Goal: Task Accomplishment & Management: Manage account settings

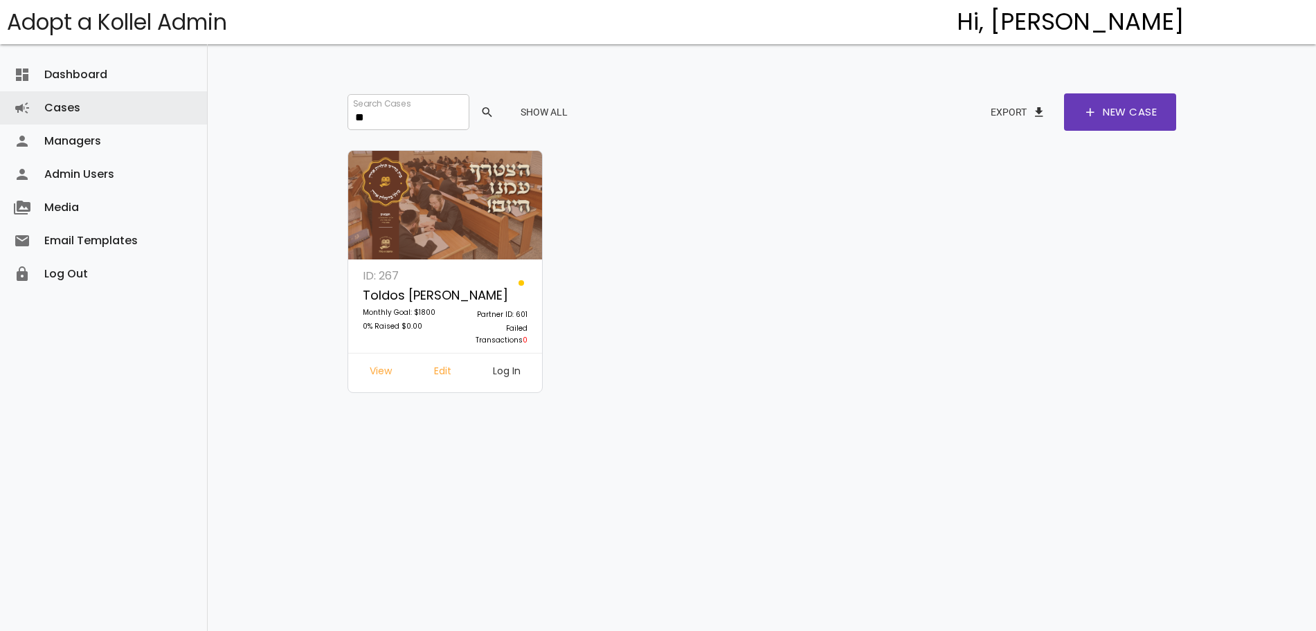
type input "*"
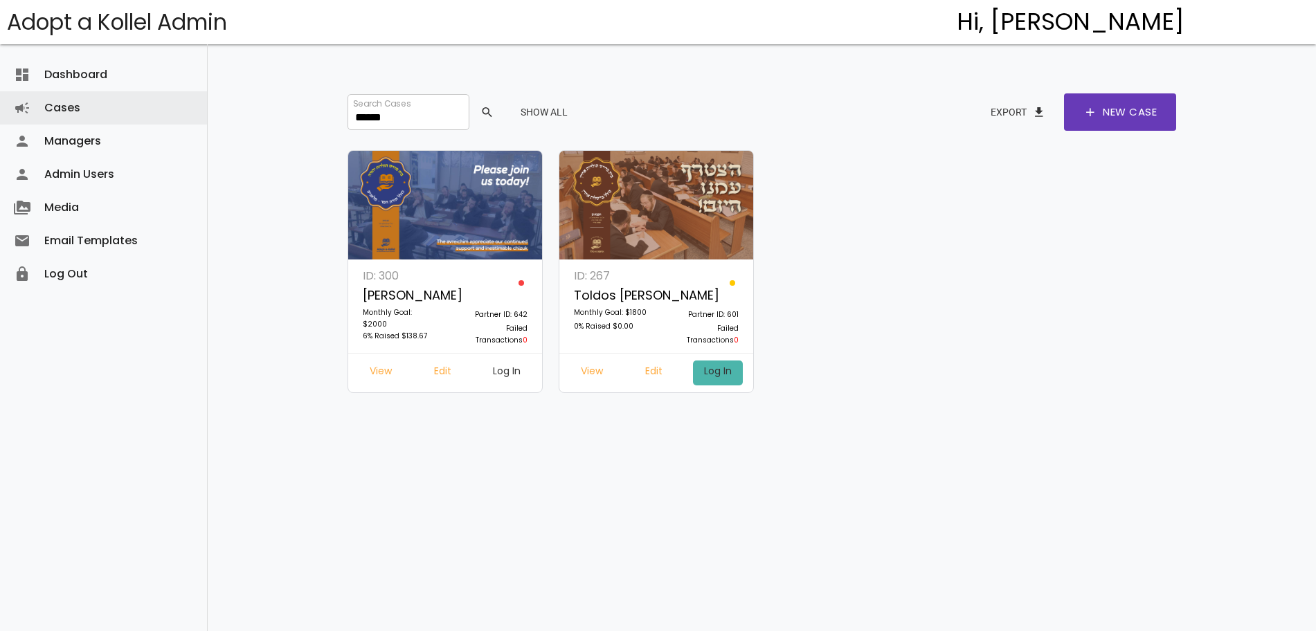
click at [719, 374] on link "Log In" at bounding box center [718, 373] width 50 height 25
click at [403, 128] on input "******" at bounding box center [409, 112] width 122 height 36
type input "*"
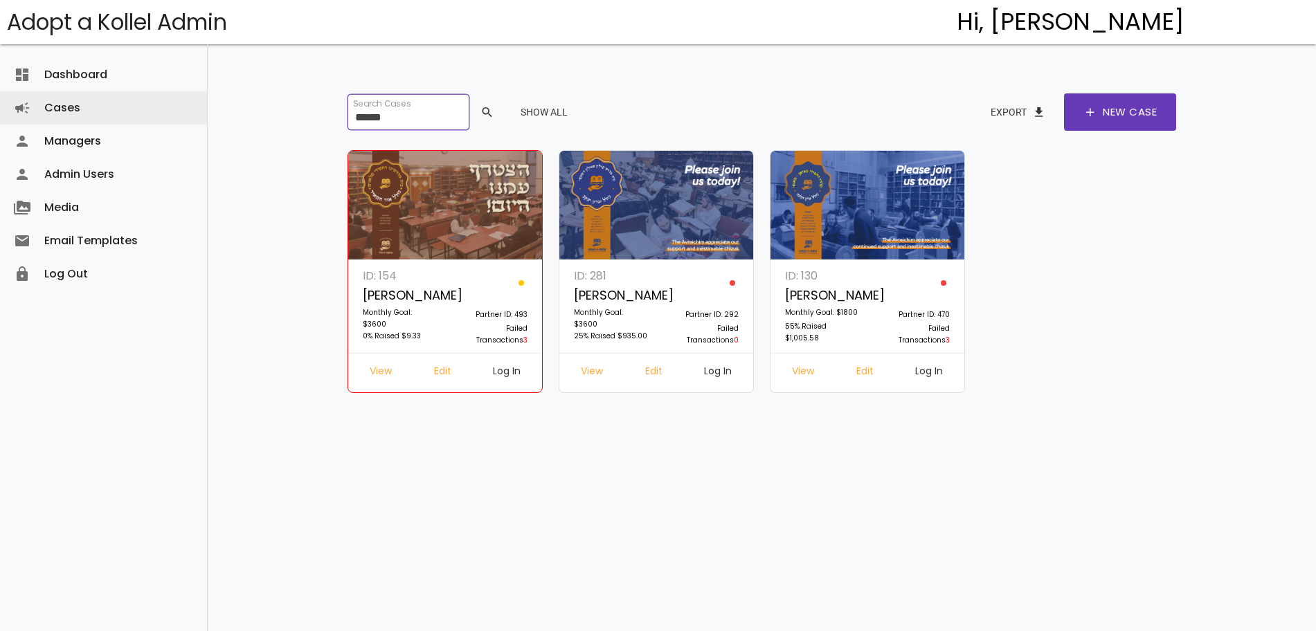
click at [400, 117] on input "******" at bounding box center [409, 112] width 122 height 36
type input "*"
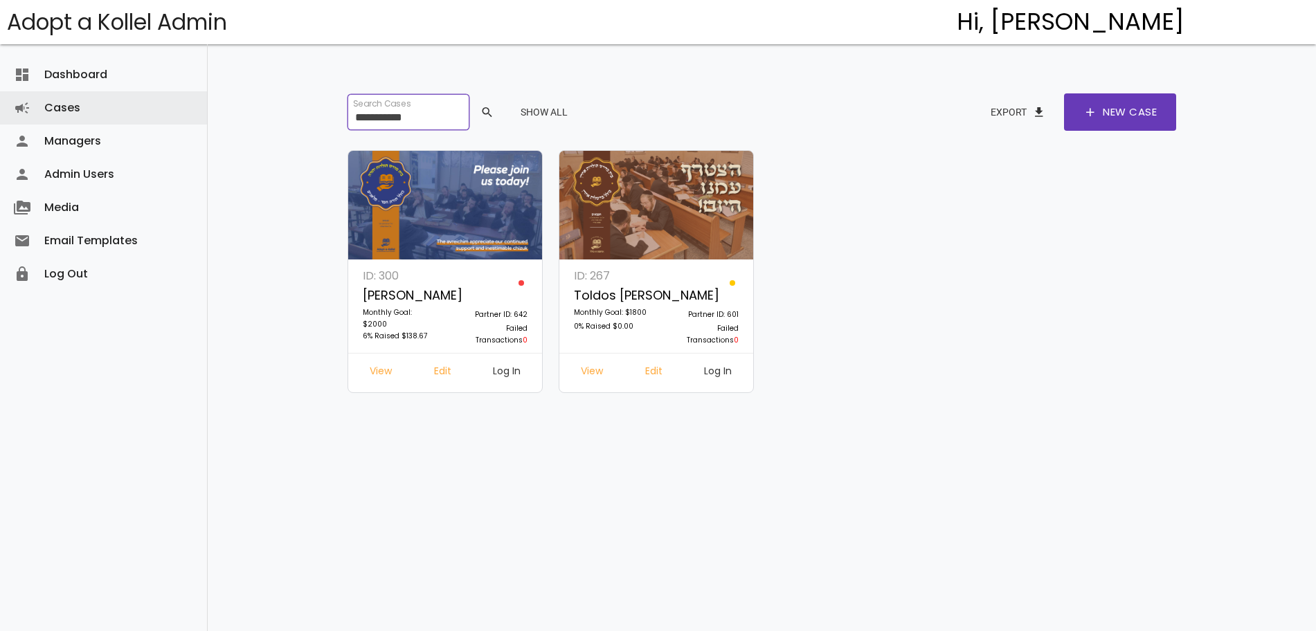
type input "**********"
click at [721, 368] on link "Log In" at bounding box center [718, 373] width 50 height 25
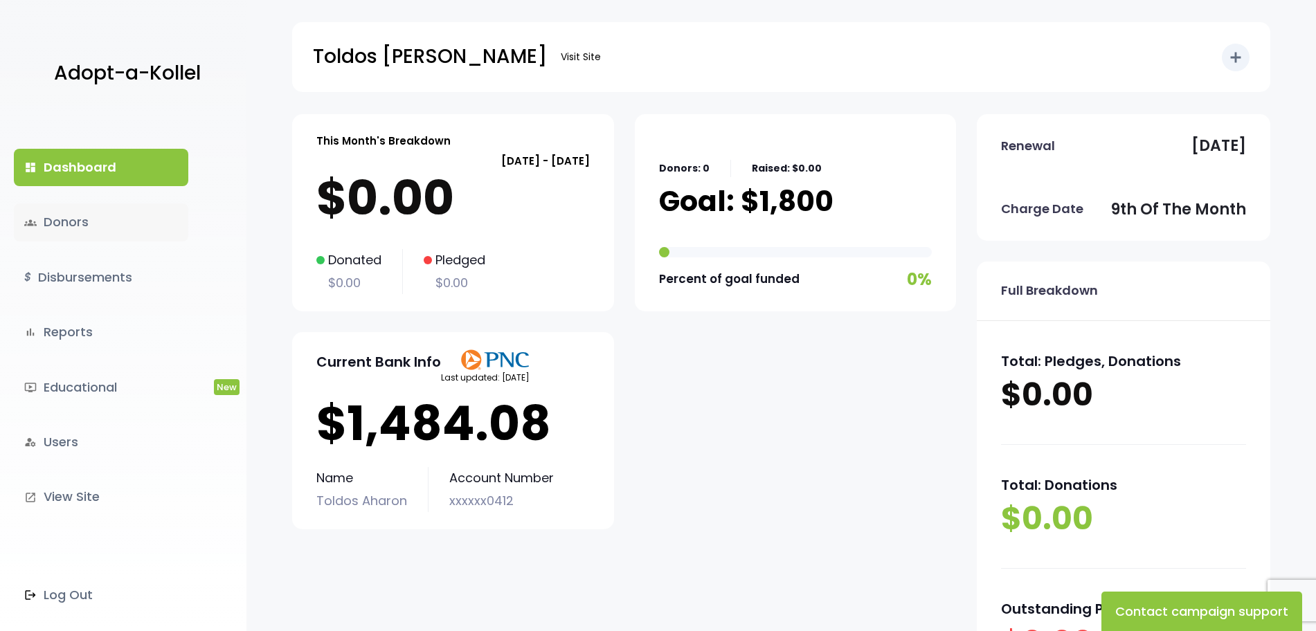
click at [63, 224] on link "groups Donors" at bounding box center [101, 222] width 174 height 37
drag, startPoint x: 0, startPoint y: 0, endPoint x: 57, endPoint y: 230, distance: 237.0
click at [57, 230] on link "groups Donors" at bounding box center [101, 222] width 174 height 37
click at [71, 221] on link "groups Donors" at bounding box center [101, 222] width 174 height 37
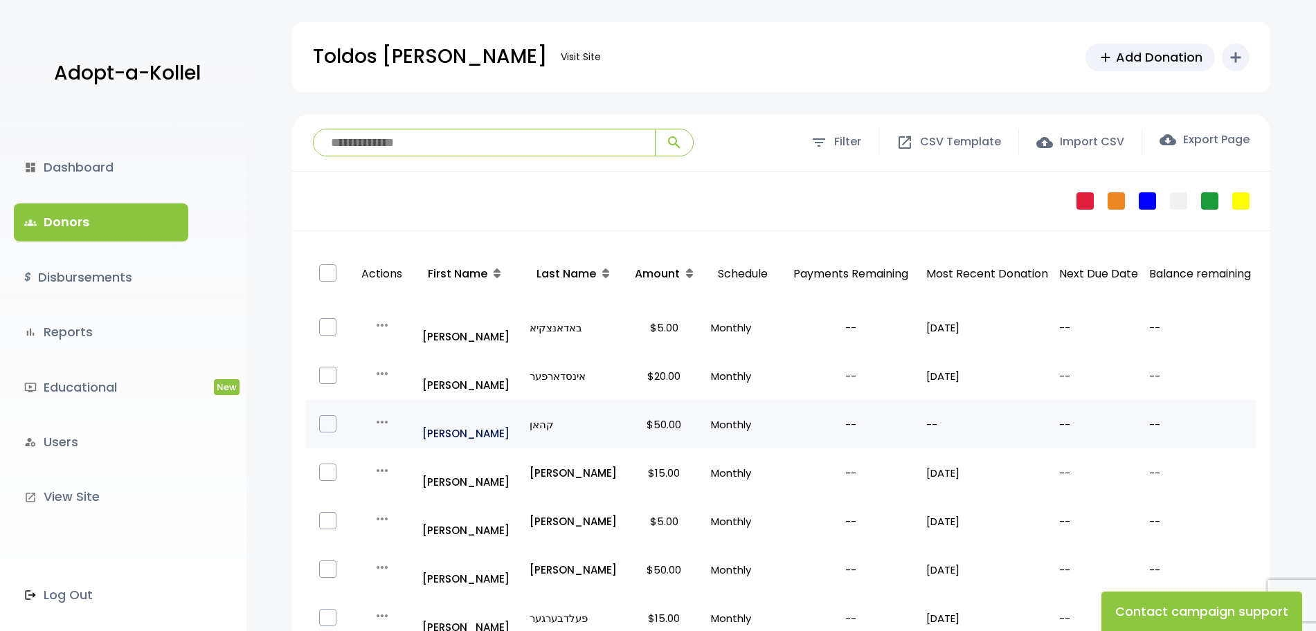
click at [456, 406] on p "all_inclusive [PERSON_NAME]" at bounding box center [470, 424] width 96 height 37
click at [465, 406] on p "all_inclusive [PERSON_NAME]" at bounding box center [470, 424] width 96 height 37
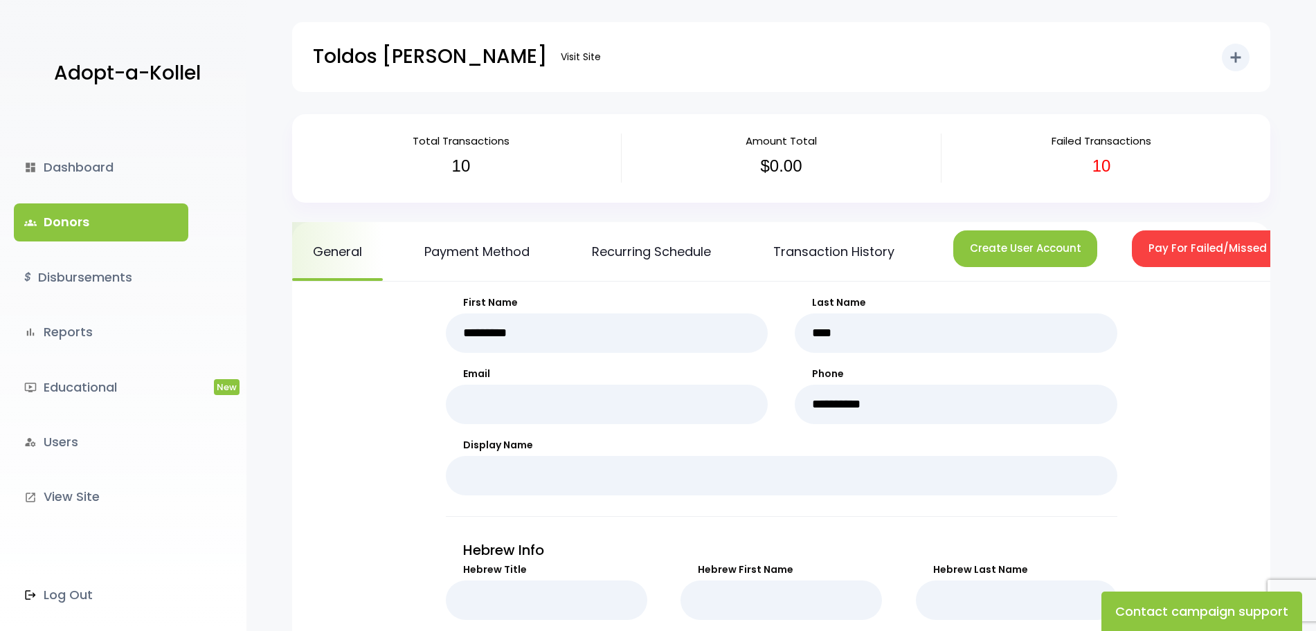
click at [864, 249] on link "Transaction History" at bounding box center [834, 251] width 163 height 59
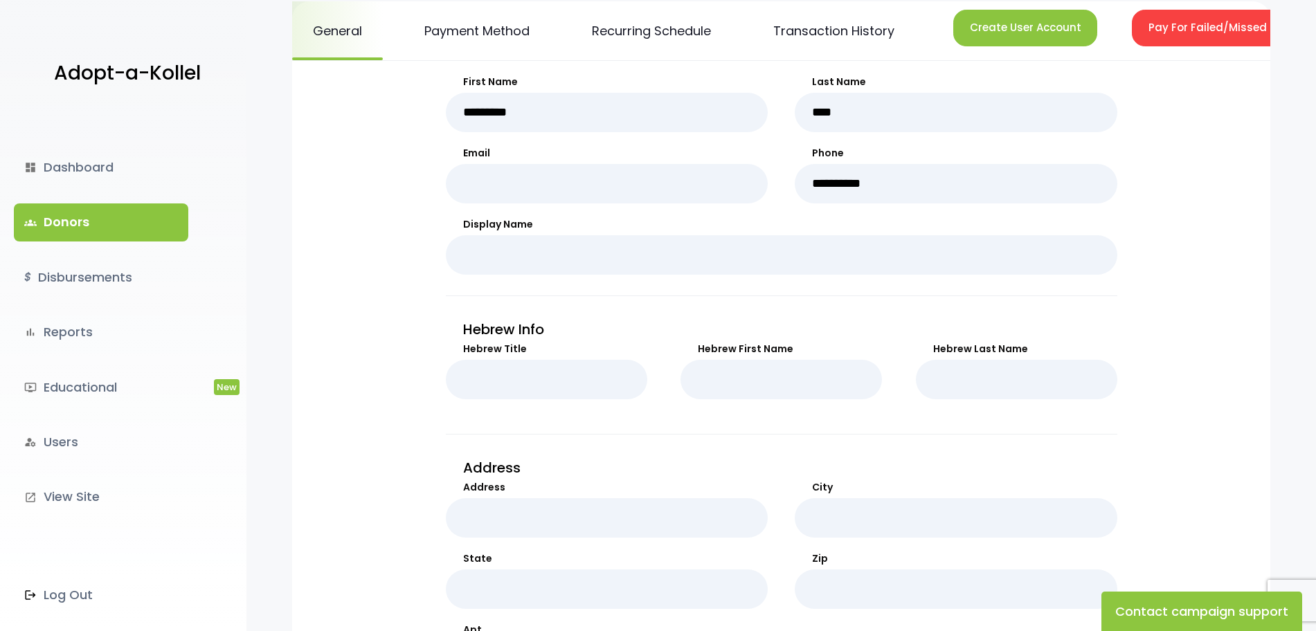
scroll to position [316, 0]
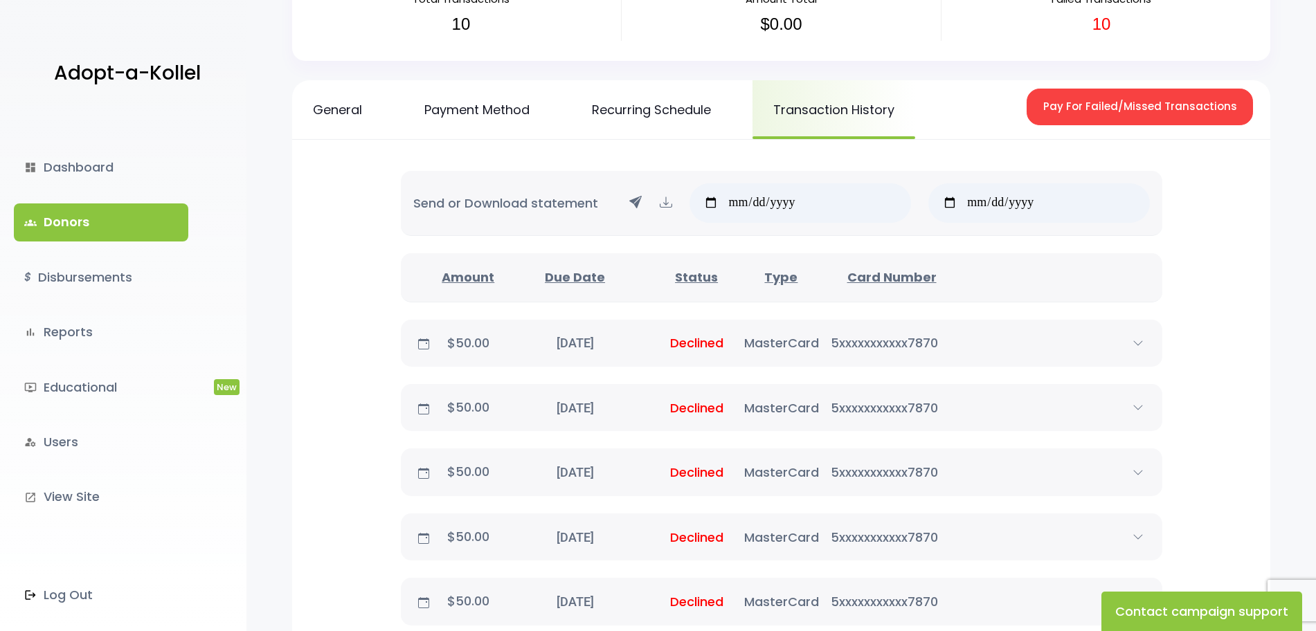
scroll to position [158, 0]
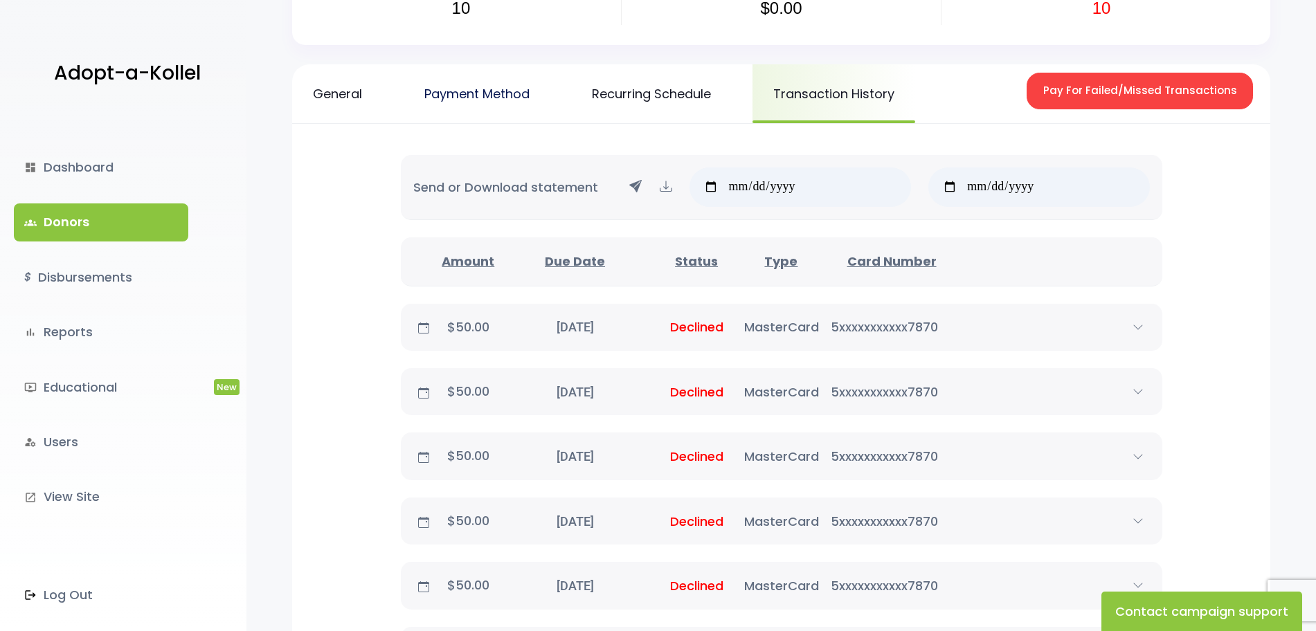
click at [510, 93] on link "Payment Method" at bounding box center [477, 93] width 147 height 59
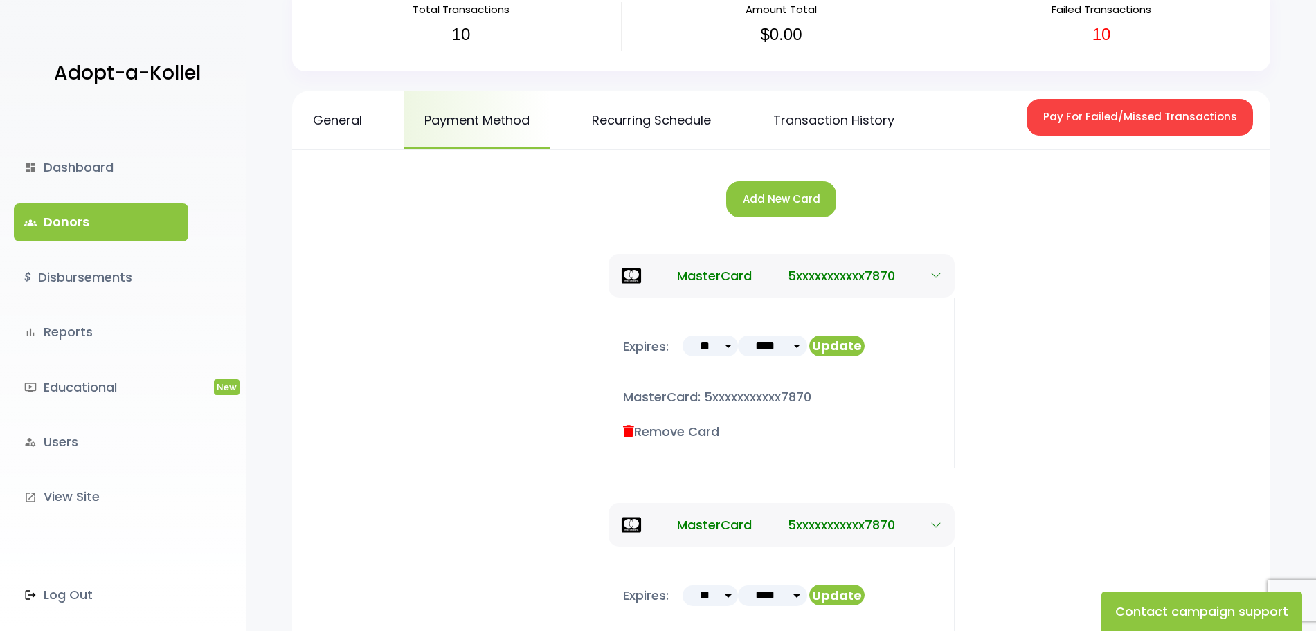
scroll to position [128, 0]
